Goal: Transaction & Acquisition: Book appointment/travel/reservation

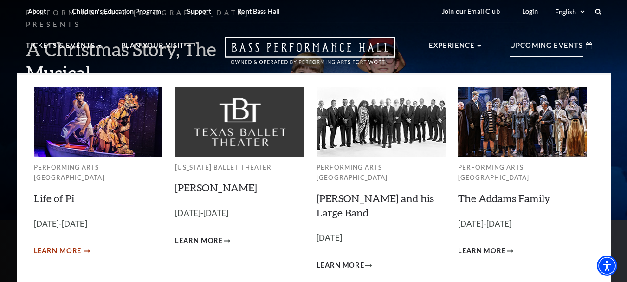
click at [64, 245] on span "Learn More" at bounding box center [58, 251] width 48 height 12
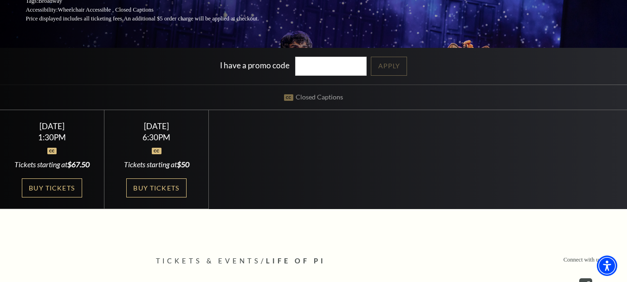
scroll to position [176, 0]
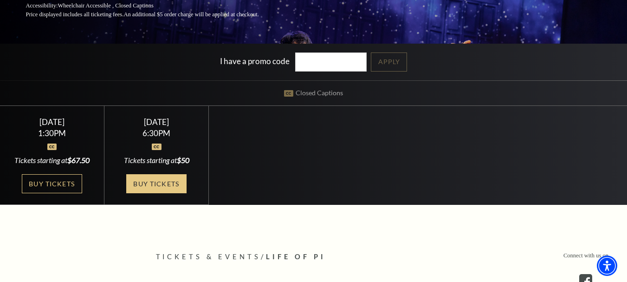
click at [156, 186] on link "Buy Tickets" at bounding box center [156, 183] width 60 height 19
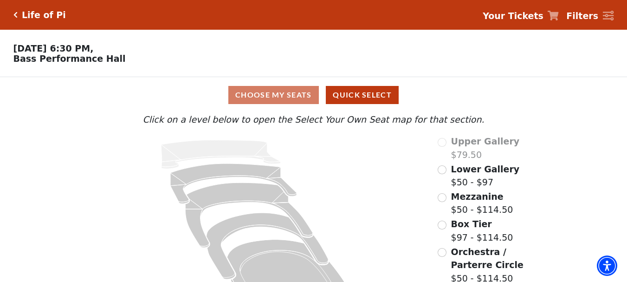
click at [257, 98] on div "Choose My Seats Quick Select" at bounding box center [313, 95] width 470 height 18
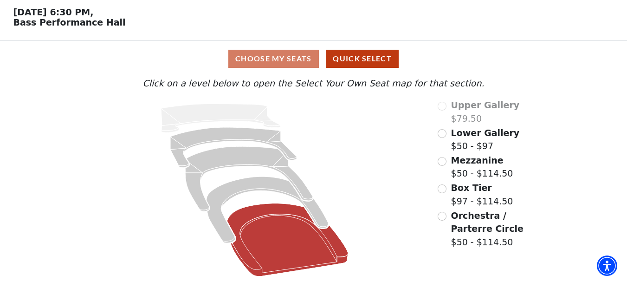
click at [262, 234] on icon at bounding box center [287, 239] width 121 height 73
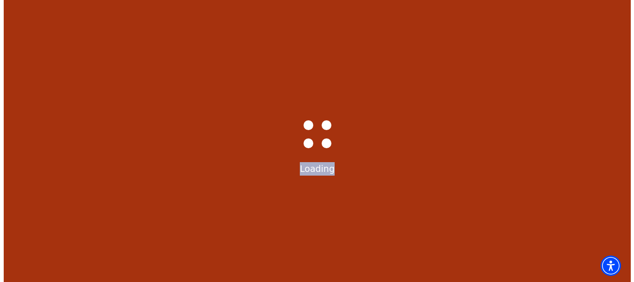
scroll to position [0, 0]
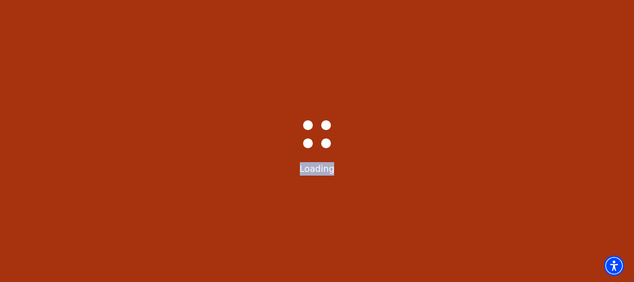
click at [262, 234] on div "Bass-Hall_Loader-Med-Gray Loading" at bounding box center [317, 141] width 634 height 282
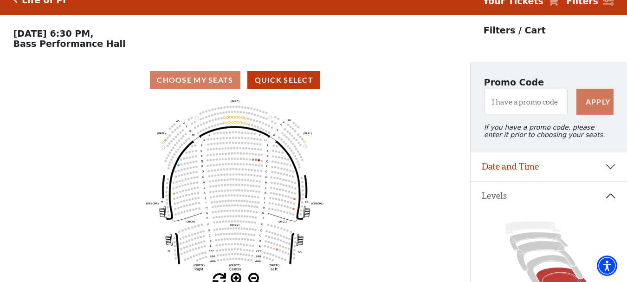
scroll to position [118, 0]
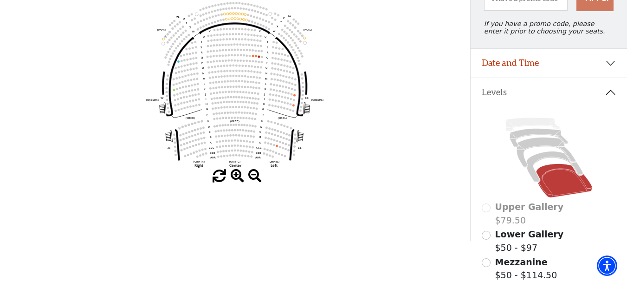
drag, startPoint x: 632, startPoint y: 77, endPoint x: 627, endPoint y: 112, distance: 35.6
click at [627, 112] on html "Skip to main content Enable accessibility for low vision Open the accessibility…" at bounding box center [313, 23] width 627 height 282
click at [235, 177] on span at bounding box center [236, 175] width 13 height 13
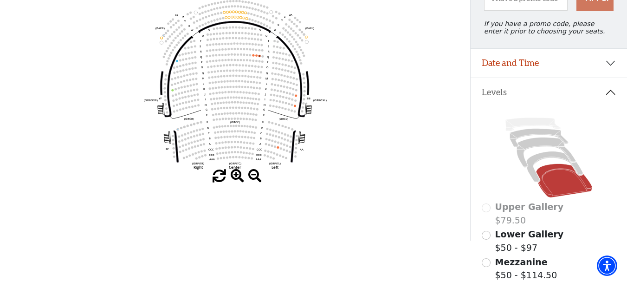
click at [235, 177] on span at bounding box center [236, 175] width 13 height 13
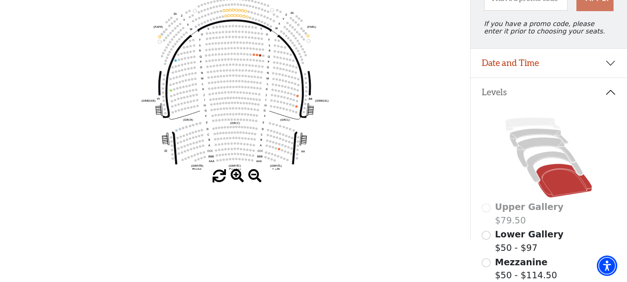
click at [235, 177] on span at bounding box center [236, 175] width 13 height 13
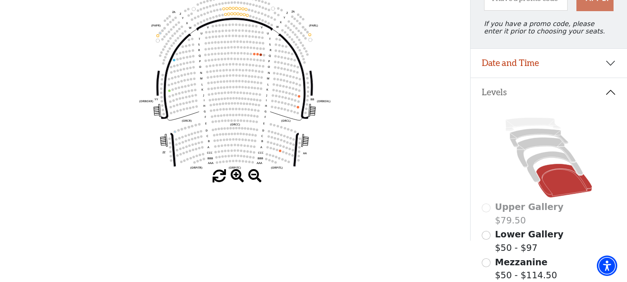
click at [235, 177] on span at bounding box center [236, 175] width 13 height 13
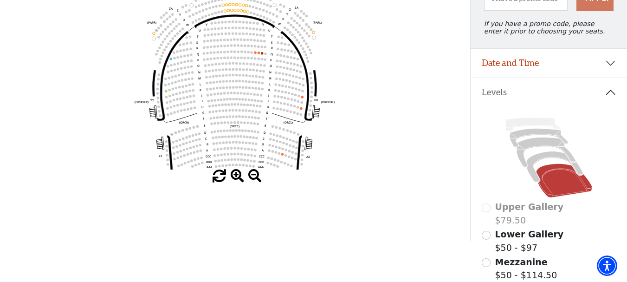
click at [235, 177] on span at bounding box center [236, 175] width 13 height 13
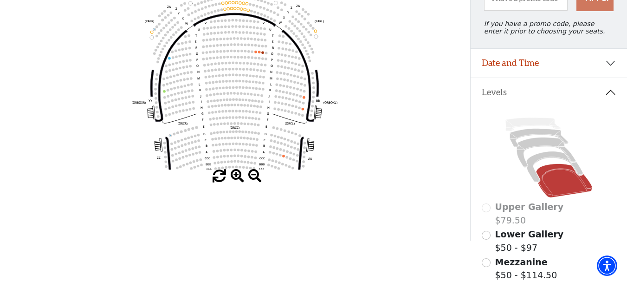
click at [235, 177] on span at bounding box center [236, 175] width 13 height 13
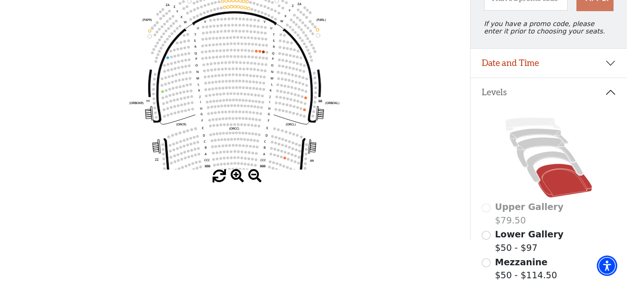
click at [235, 177] on span at bounding box center [236, 175] width 13 height 13
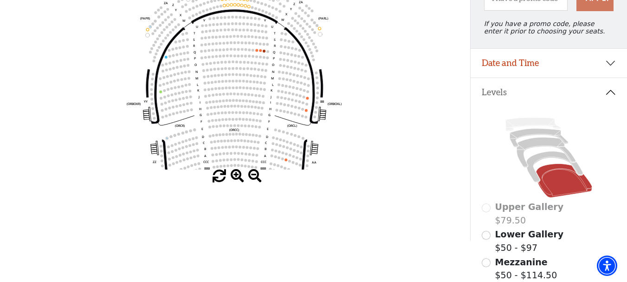
click at [235, 177] on span at bounding box center [236, 175] width 13 height 13
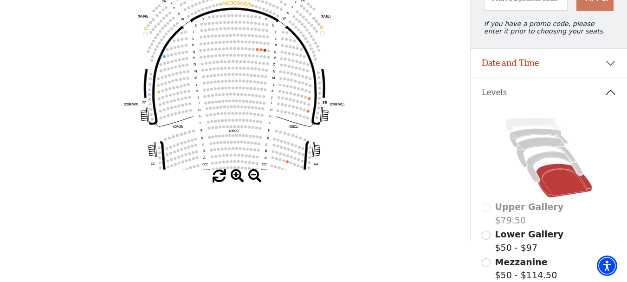
click at [235, 177] on span at bounding box center [236, 175] width 13 height 13
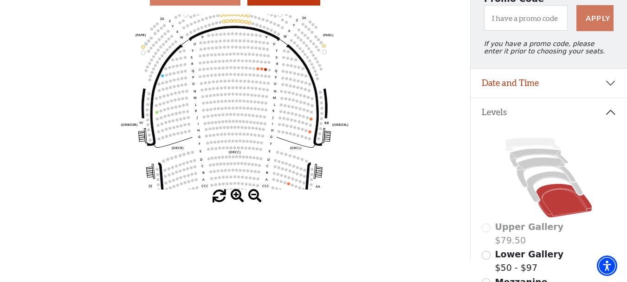
scroll to position [120, 0]
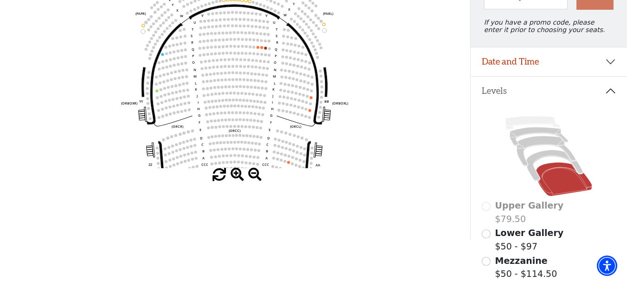
click at [253, 176] on span at bounding box center [254, 174] width 13 height 13
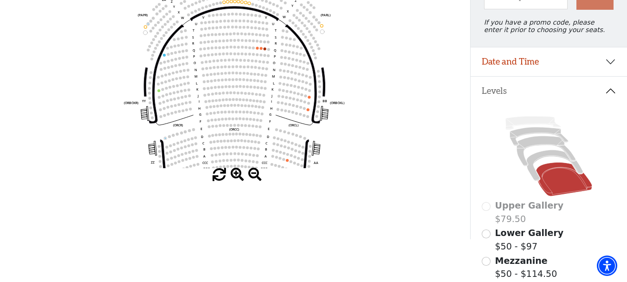
click at [253, 176] on span at bounding box center [254, 174] width 13 height 13
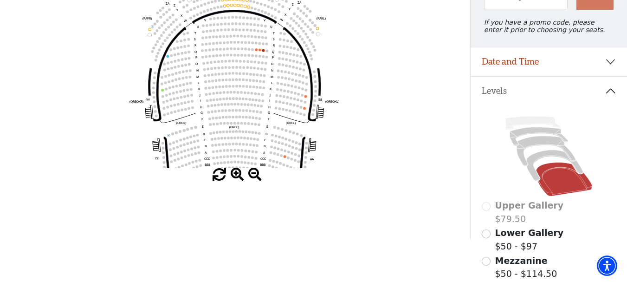
click at [253, 176] on span at bounding box center [254, 174] width 13 height 13
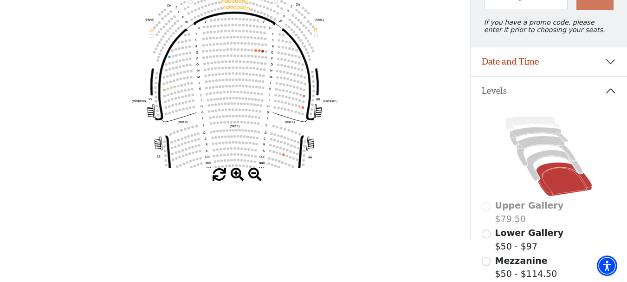
click at [253, 176] on span at bounding box center [254, 174] width 13 height 13
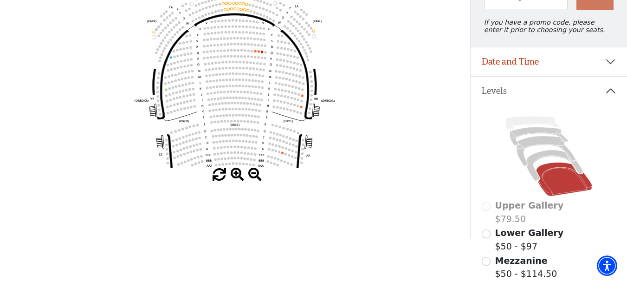
click at [253, 176] on span at bounding box center [254, 174] width 13 height 13
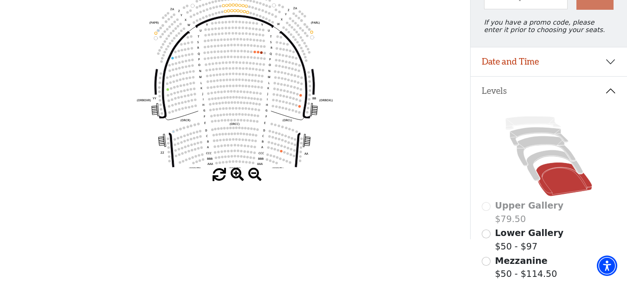
click at [253, 176] on span at bounding box center [254, 174] width 13 height 13
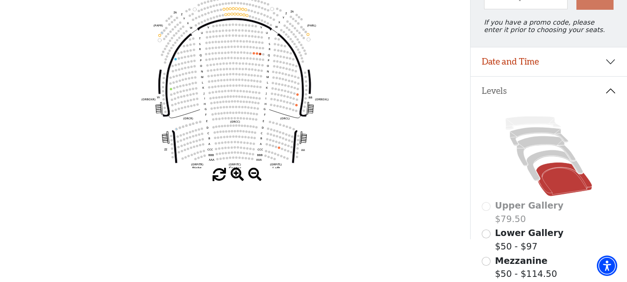
click at [253, 176] on span at bounding box center [254, 174] width 13 height 13
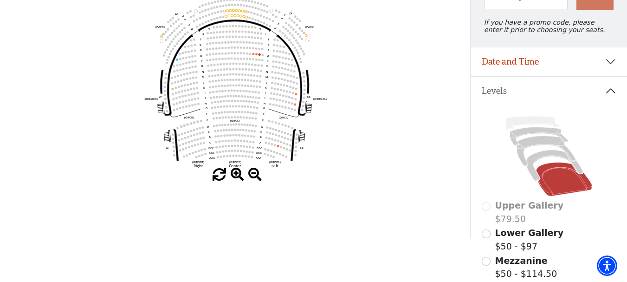
click at [253, 176] on span at bounding box center [254, 174] width 13 height 13
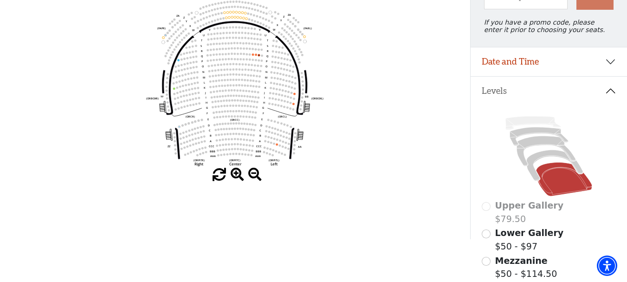
click at [253, 176] on span at bounding box center [254, 174] width 13 height 13
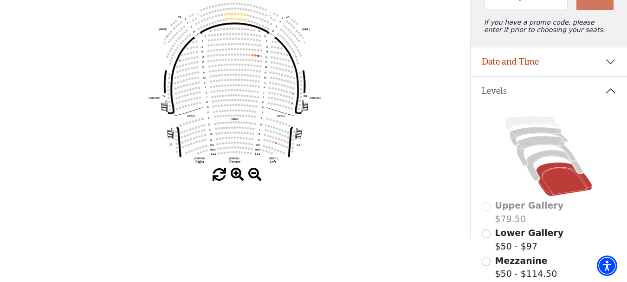
click at [253, 176] on span at bounding box center [254, 174] width 13 height 13
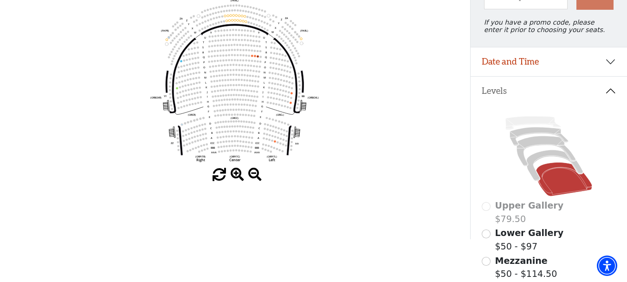
click at [253, 176] on span at bounding box center [254, 174] width 13 height 13
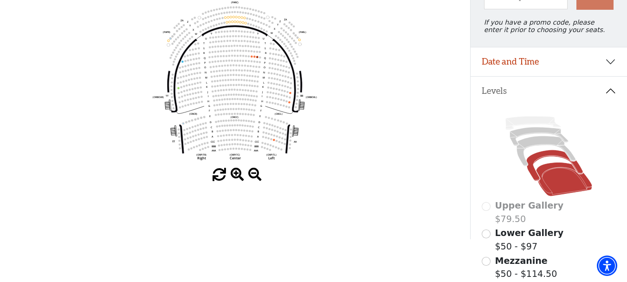
click at [532, 166] on icon at bounding box center [554, 165] width 57 height 31
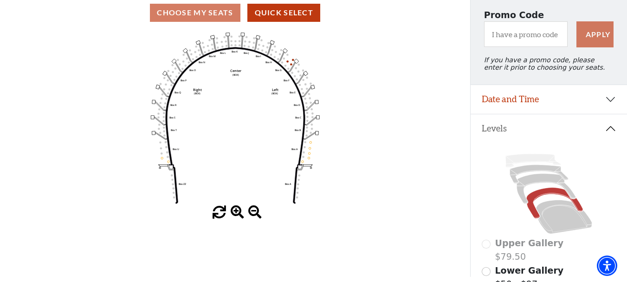
scroll to position [105, 0]
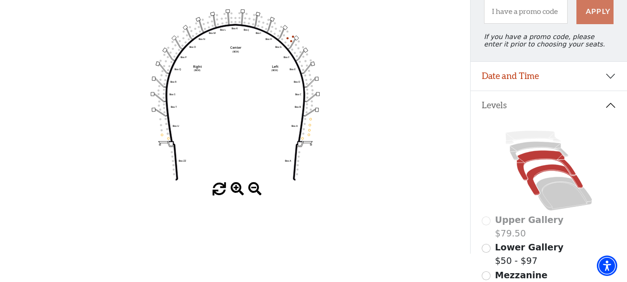
click at [534, 160] on icon at bounding box center [545, 165] width 59 height 30
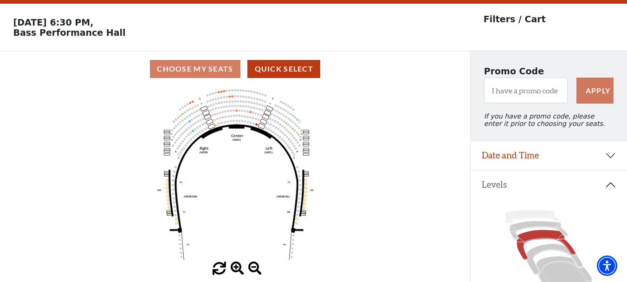
scroll to position [43, 0]
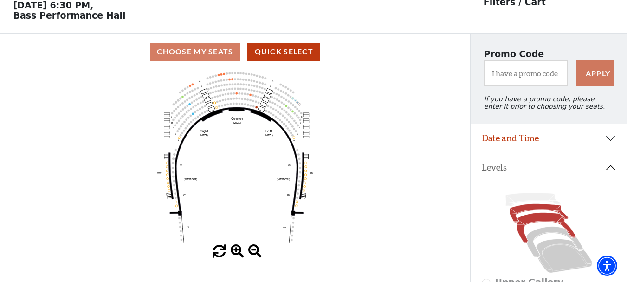
click at [539, 215] on icon at bounding box center [539, 213] width 58 height 19
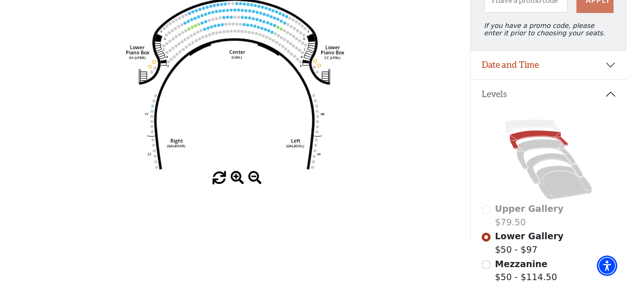
scroll to position [120, 0]
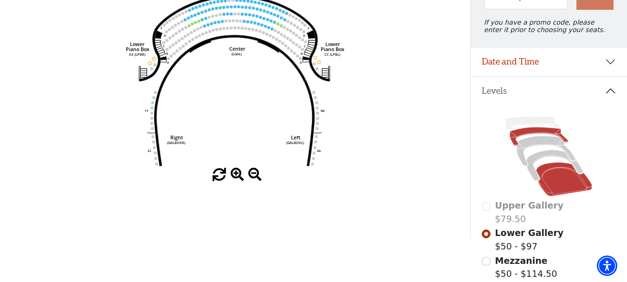
click at [566, 183] on icon at bounding box center [564, 179] width 56 height 34
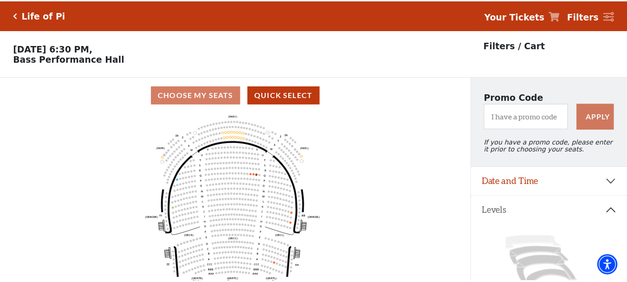
scroll to position [43, 0]
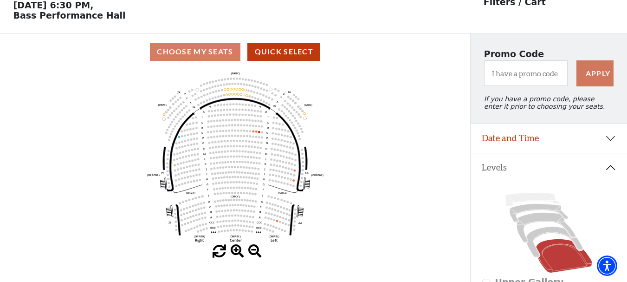
click at [233, 250] on span at bounding box center [236, 250] width 13 height 13
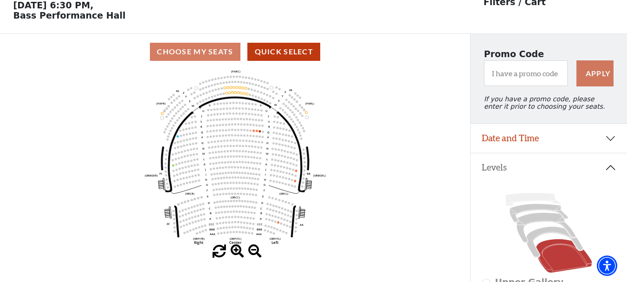
click at [233, 250] on span at bounding box center [236, 250] width 13 height 13
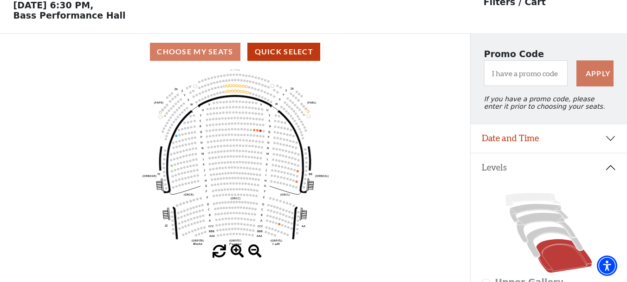
click at [233, 250] on span at bounding box center [236, 250] width 13 height 13
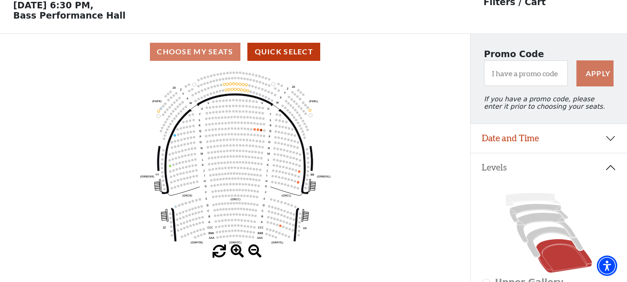
click at [233, 250] on span at bounding box center [236, 250] width 13 height 13
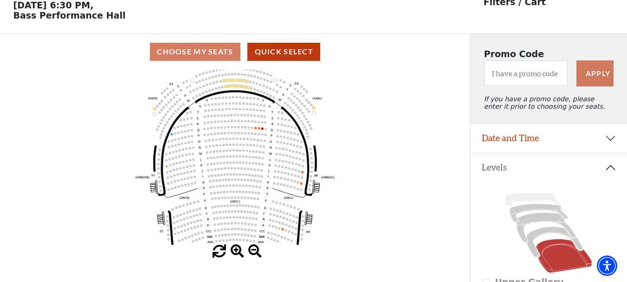
click at [233, 250] on span at bounding box center [236, 250] width 13 height 13
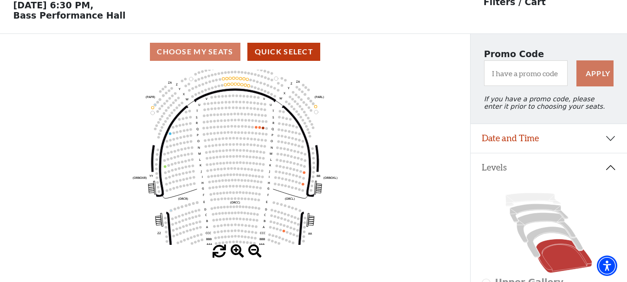
click at [233, 250] on span at bounding box center [236, 250] width 13 height 13
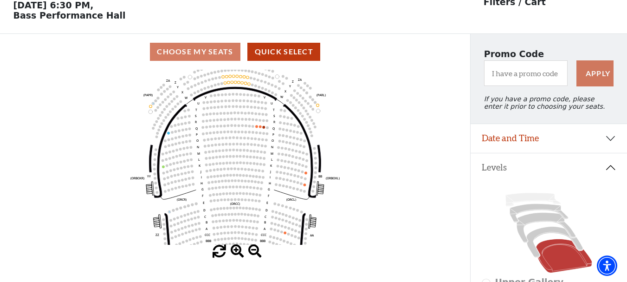
click at [233, 250] on span at bounding box center [236, 250] width 13 height 13
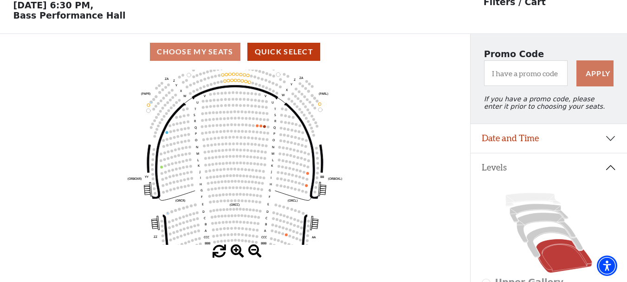
click at [233, 250] on span at bounding box center [236, 250] width 13 height 13
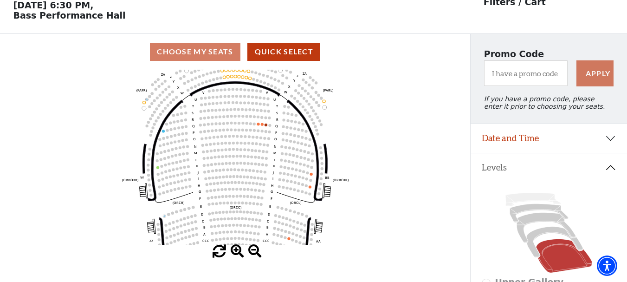
click at [233, 250] on span at bounding box center [236, 250] width 13 height 13
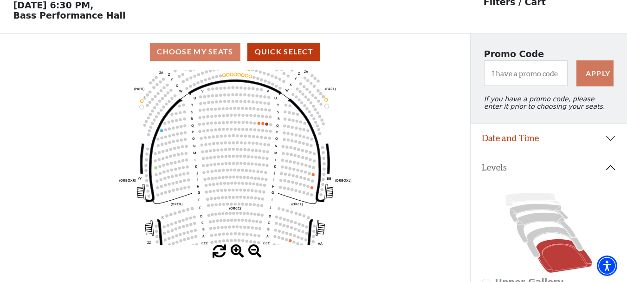
click at [233, 250] on span at bounding box center [236, 250] width 13 height 13
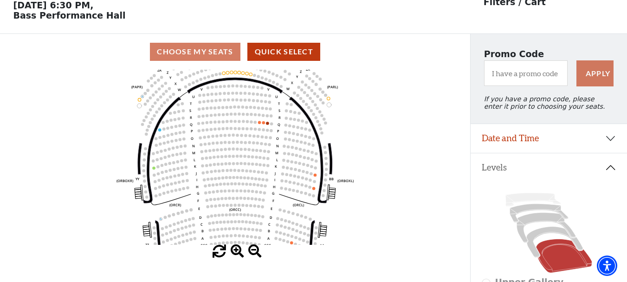
click at [233, 250] on span at bounding box center [236, 250] width 13 height 13
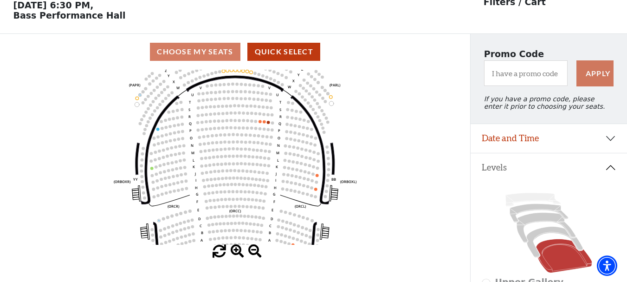
click at [233, 250] on span at bounding box center [236, 250] width 13 height 13
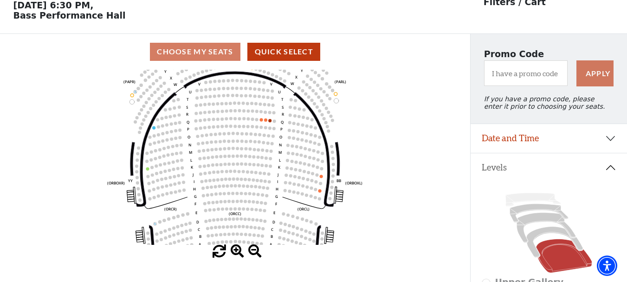
click at [233, 250] on span at bounding box center [236, 250] width 13 height 13
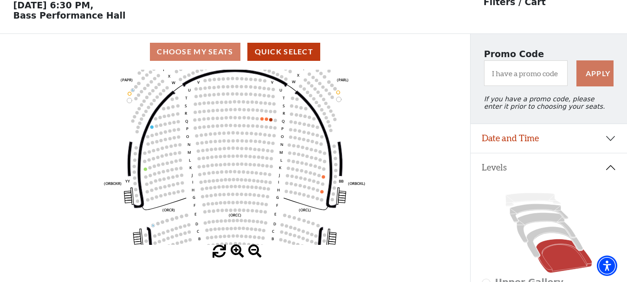
click at [233, 250] on span at bounding box center [236, 250] width 13 height 13
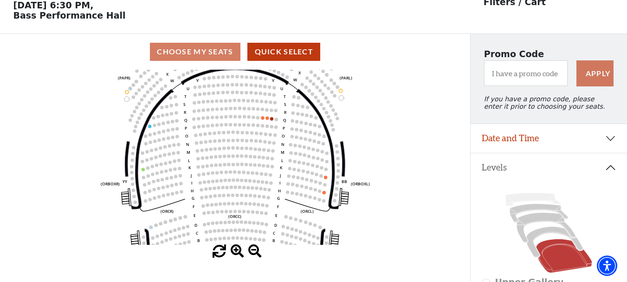
click at [233, 250] on span at bounding box center [236, 250] width 13 height 13
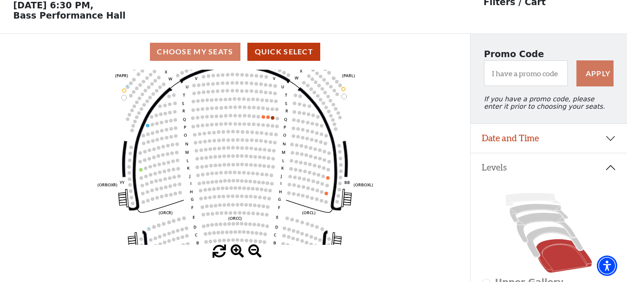
click at [233, 250] on span at bounding box center [236, 250] width 13 height 13
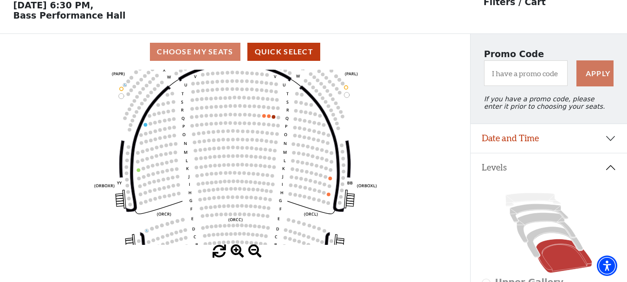
click at [233, 250] on span at bounding box center [236, 250] width 13 height 13
